Goal: Information Seeking & Learning: Learn about a topic

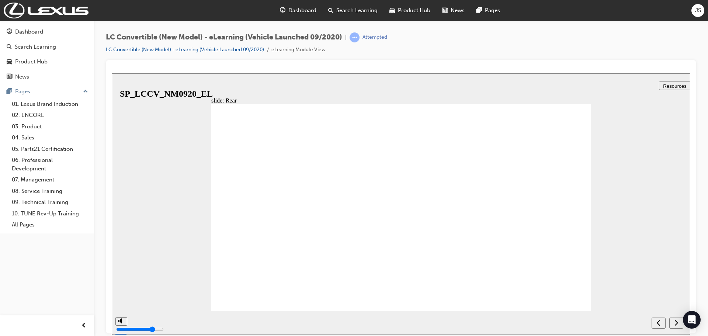
click at [675, 324] on icon "next" at bounding box center [676, 322] width 4 height 7
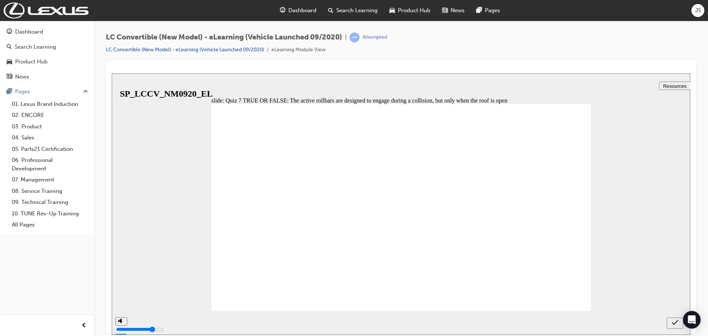
radio input "false"
radio input "true"
click at [674, 322] on icon "submit" at bounding box center [674, 322] width 6 height 7
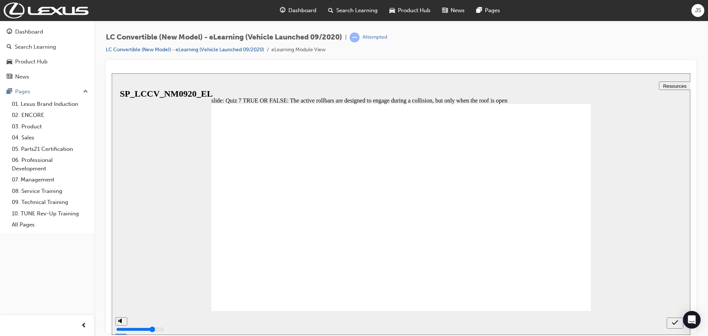
radio input "true"
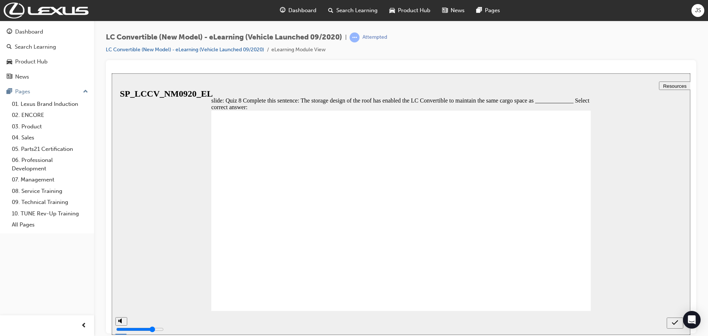
radio input "false"
radio input "true"
click at [679, 321] on div "submit" at bounding box center [674, 323] width 11 height 8
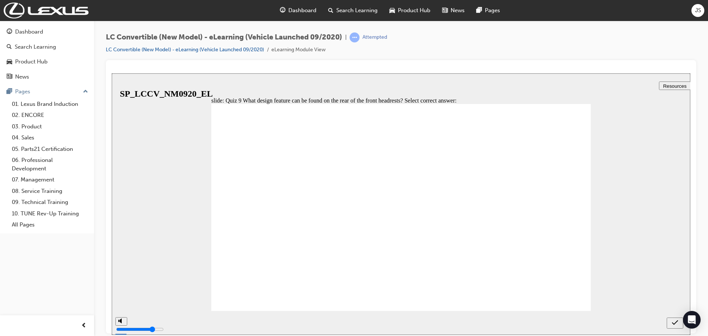
radio input "true"
click at [671, 320] on div "submit" at bounding box center [674, 323] width 11 height 8
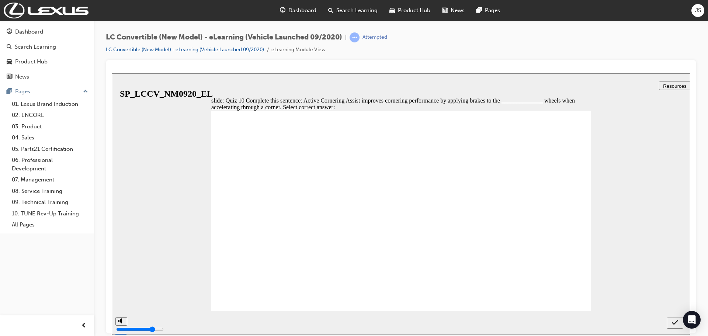
radio input "true"
click at [673, 321] on icon "submit" at bounding box center [674, 322] width 6 height 7
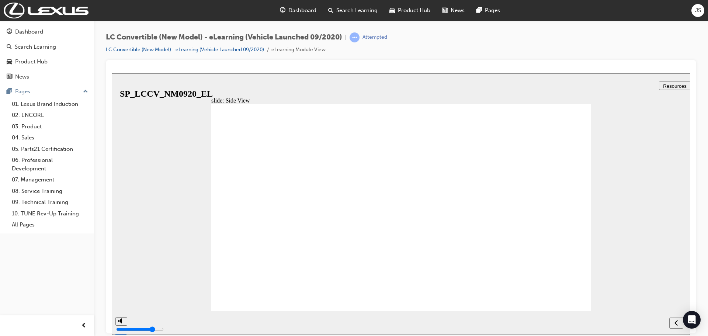
drag, startPoint x: 227, startPoint y: 253, endPoint x: 304, endPoint y: 256, distance: 77.1
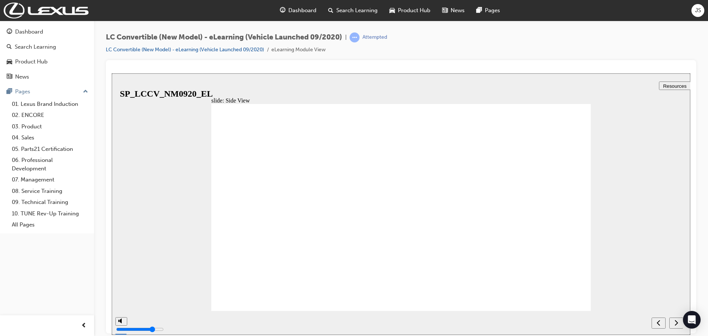
click at [674, 322] on icon "next" at bounding box center [676, 322] width 4 height 7
radio input "true"
click at [676, 325] on icon "submit" at bounding box center [674, 322] width 6 height 7
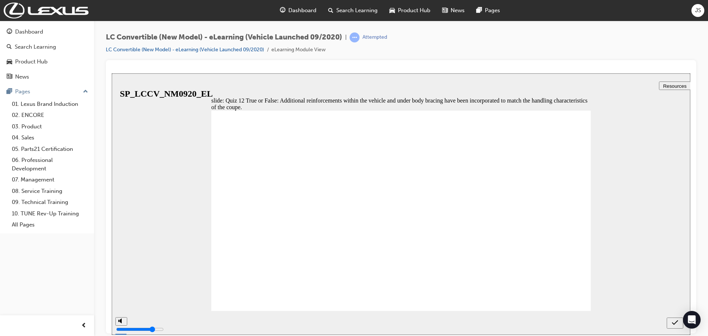
radio input "true"
click at [679, 324] on div "submit" at bounding box center [674, 323] width 11 height 8
drag, startPoint x: 326, startPoint y: 226, endPoint x: 327, endPoint y: 222, distance: 4.1
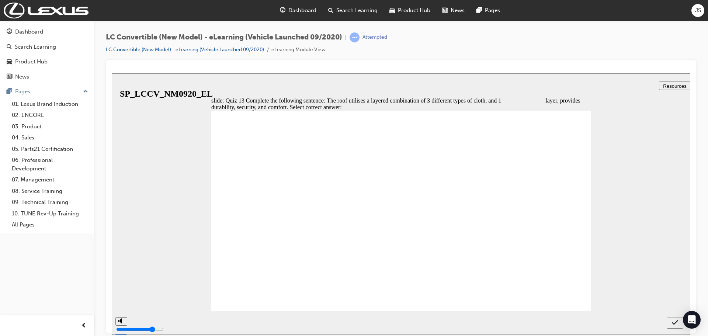
radio input "false"
radio input "true"
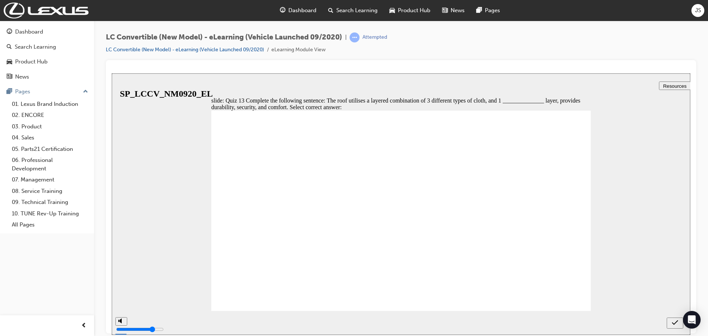
radio input "false"
click at [675, 322] on icon "submit" at bounding box center [674, 322] width 6 height 5
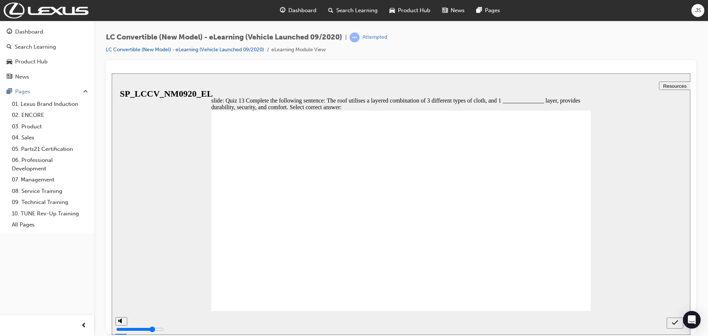
radio input "false"
radio input "true"
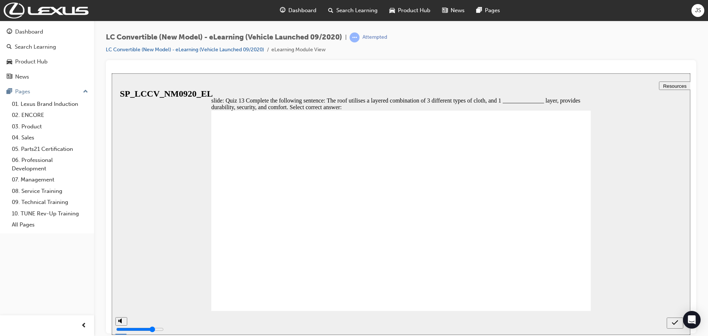
radio input "true"
click at [671, 320] on div "submit" at bounding box center [674, 323] width 11 height 8
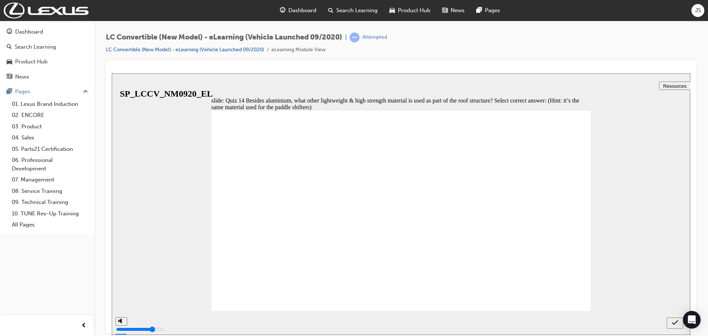
click at [674, 322] on icon "submit" at bounding box center [674, 322] width 6 height 7
radio input "false"
radio input "true"
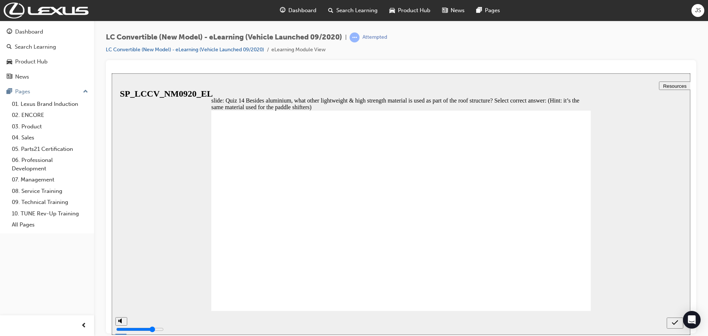
scroll to position [0, 0]
click at [672, 323] on icon "submit" at bounding box center [674, 322] width 6 height 7
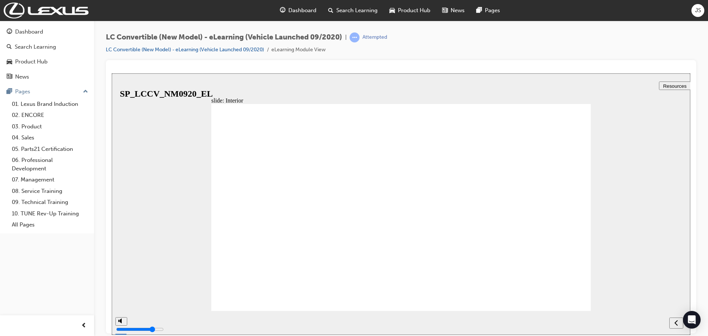
click at [675, 323] on icon "previous" at bounding box center [675, 323] width 3 height 6
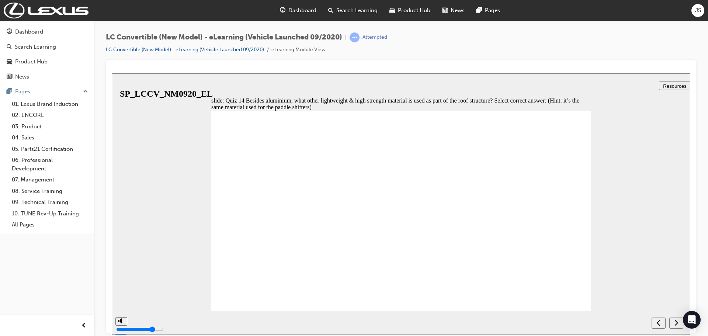
click at [678, 325] on div "next" at bounding box center [676, 323] width 8 height 8
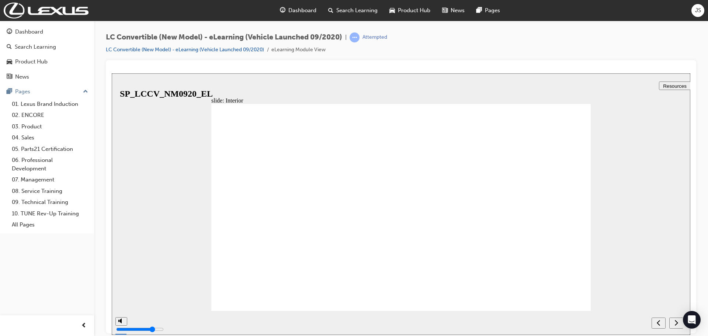
click at [674, 326] on button "next" at bounding box center [676, 322] width 14 height 11
checkbox input "false"
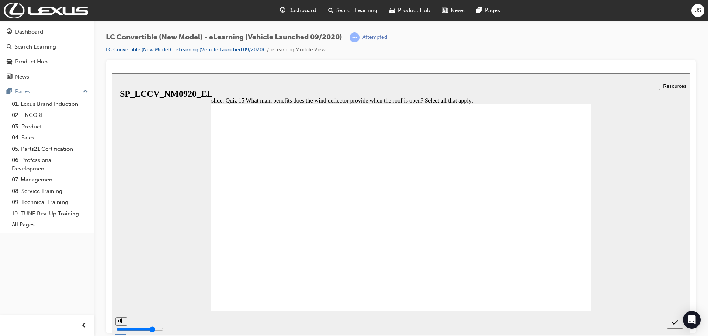
checkbox input "true"
click at [675, 322] on icon "submit" at bounding box center [674, 322] width 6 height 7
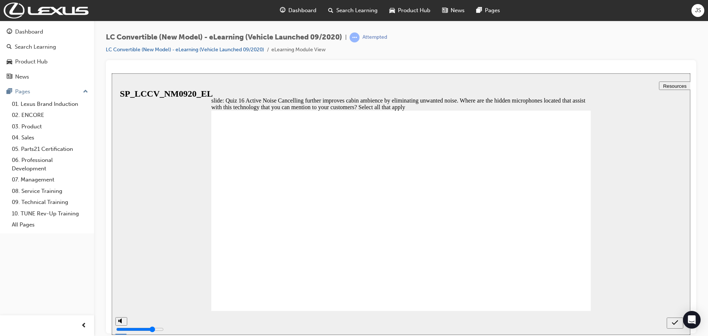
checkbox input "true"
click at [670, 320] on div "submit" at bounding box center [674, 323] width 11 height 8
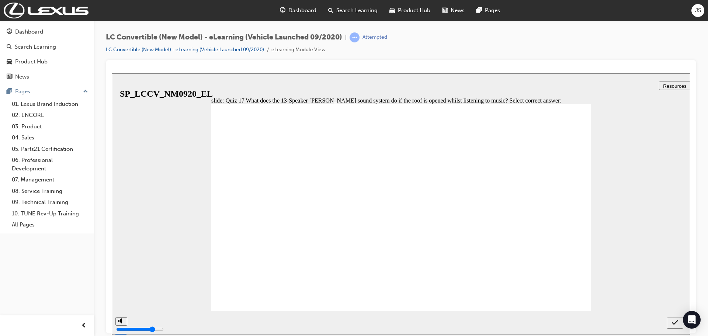
radio input "true"
click at [673, 322] on icon "submit" at bounding box center [674, 322] width 6 height 7
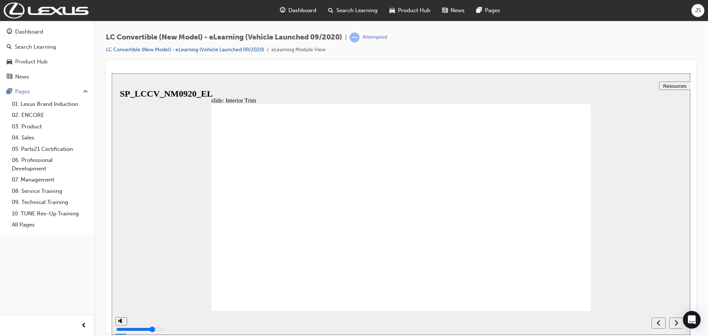
click at [677, 323] on icon "next" at bounding box center [676, 322] width 4 height 7
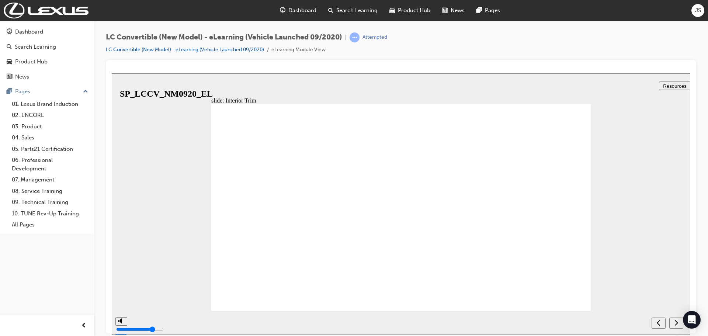
click at [677, 320] on icon "next" at bounding box center [676, 322] width 4 height 7
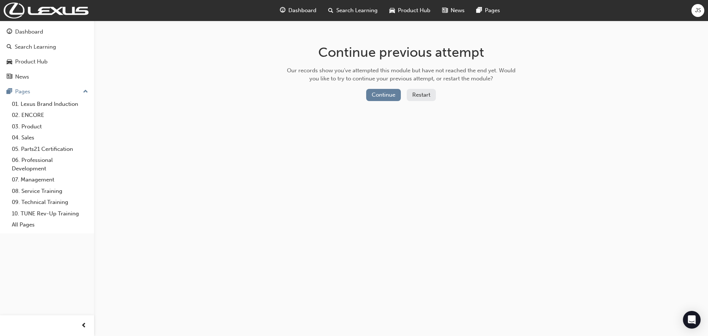
click at [294, 7] on span "Dashboard" at bounding box center [302, 10] width 28 height 8
